Goal: Task Accomplishment & Management: Use online tool/utility

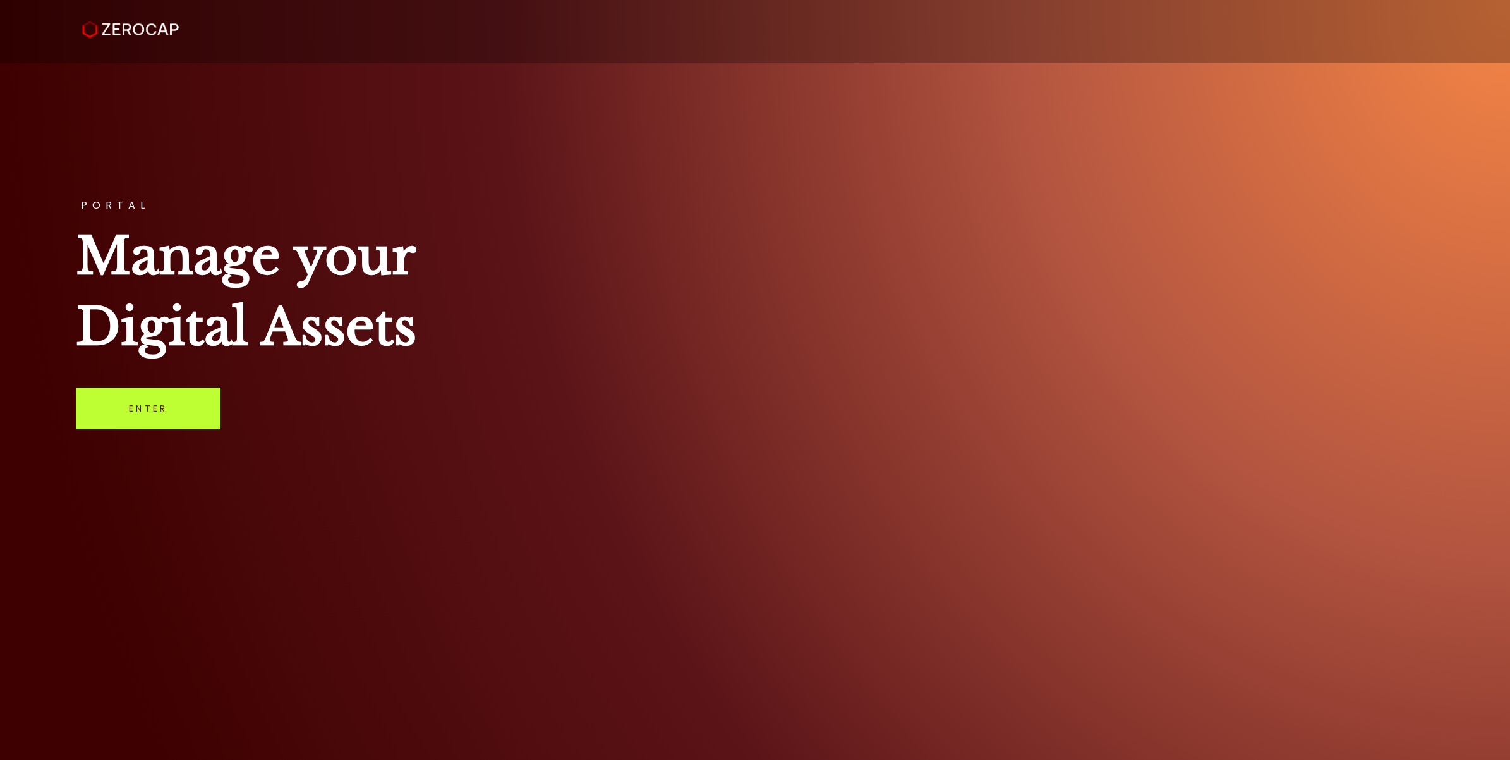
click at [185, 428] on link "Enter" at bounding box center [148, 408] width 145 height 42
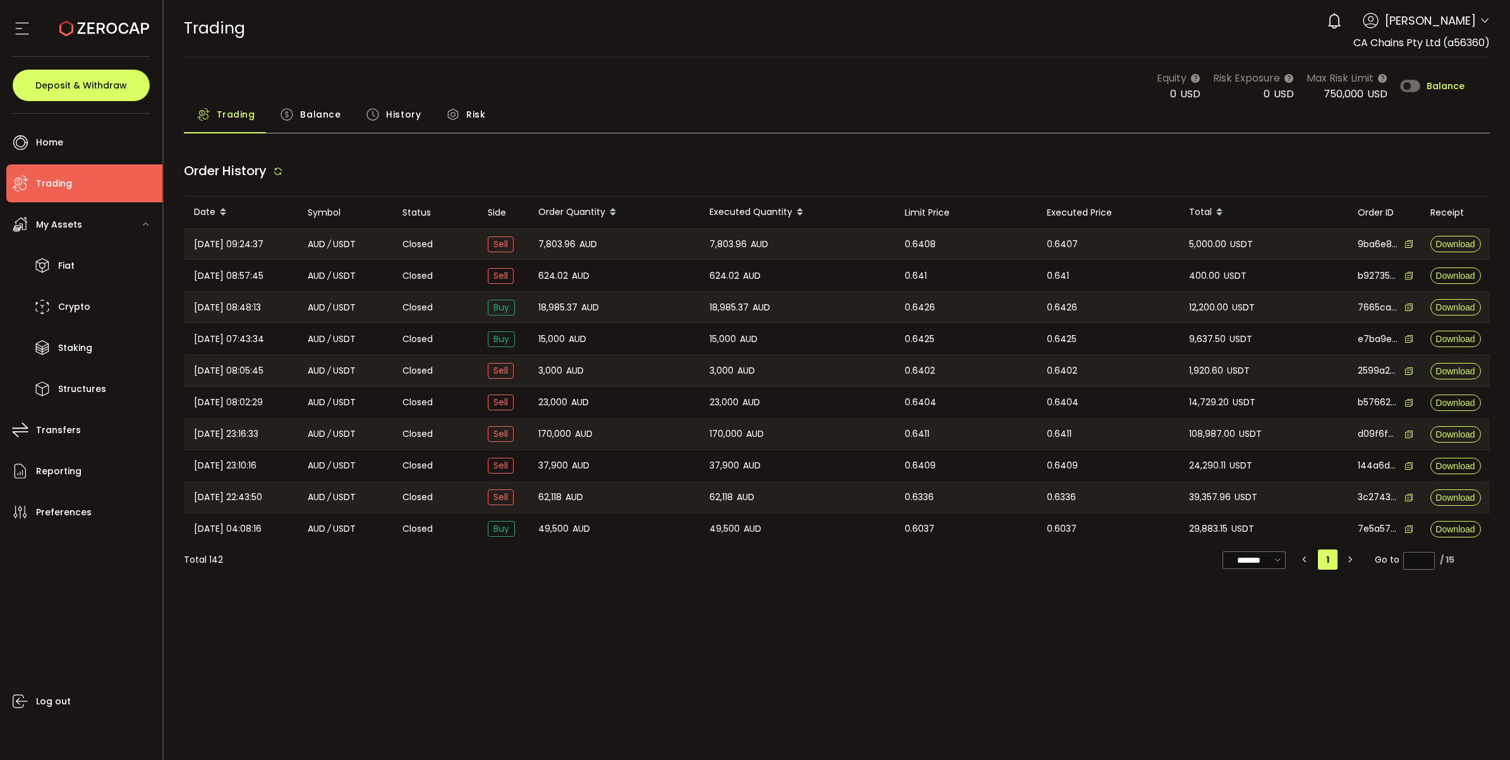
type input "***"
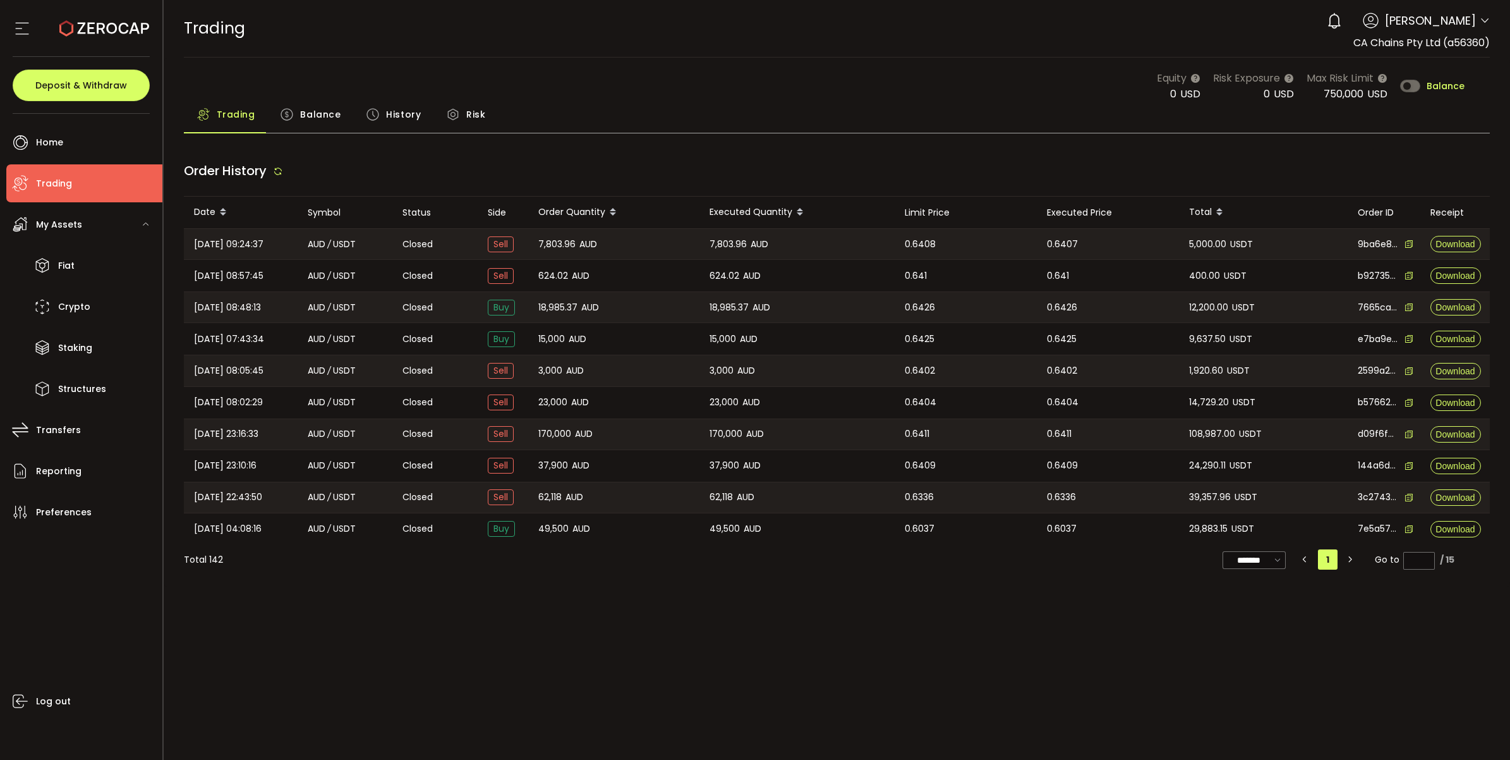
type input "***"
